Goal: Task Accomplishment & Management: Complete application form

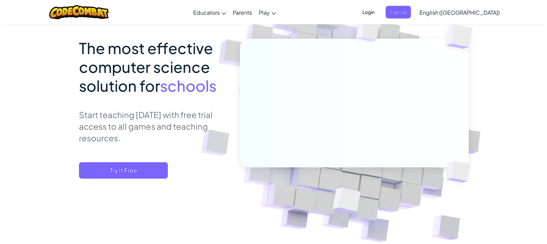
scroll to position [55, 0]
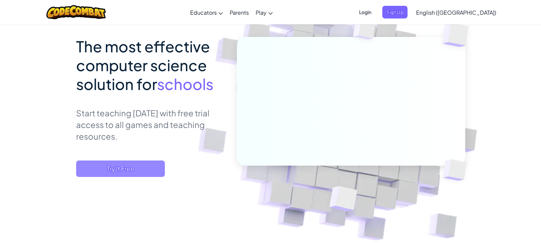
click at [124, 170] on span "Try It Free" at bounding box center [120, 168] width 89 height 16
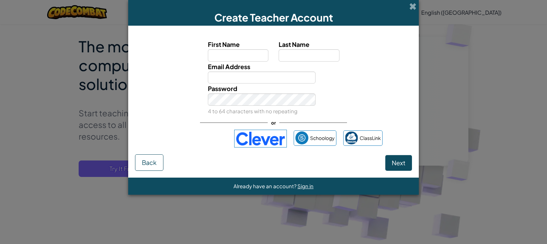
click at [220, 54] on input "First Name" at bounding box center [238, 55] width 61 height 12
type input "meet"
click at [305, 60] on input "Last Name" at bounding box center [308, 55] width 61 height 12
type input "rami"
click at [266, 77] on input "Email Address" at bounding box center [262, 77] width 108 height 12
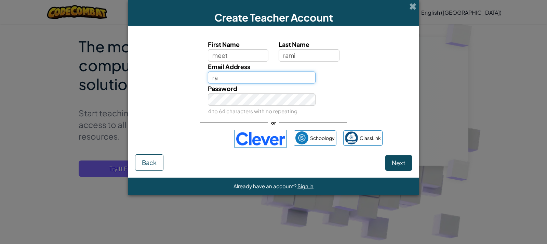
type input "r"
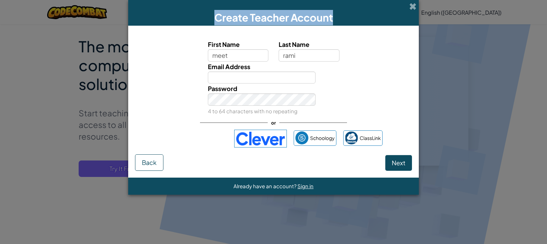
drag, startPoint x: 395, startPoint y: -38, endPoint x: 381, endPoint y: -22, distance: 20.3
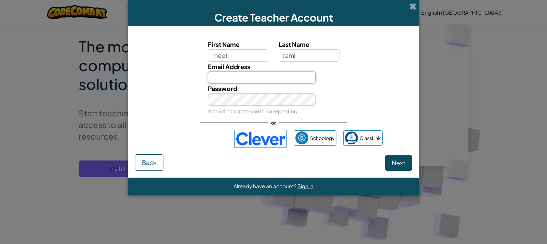
click at [282, 81] on input "Email Address" at bounding box center [262, 77] width 108 height 12
